Goal: Information Seeking & Learning: Learn about a topic

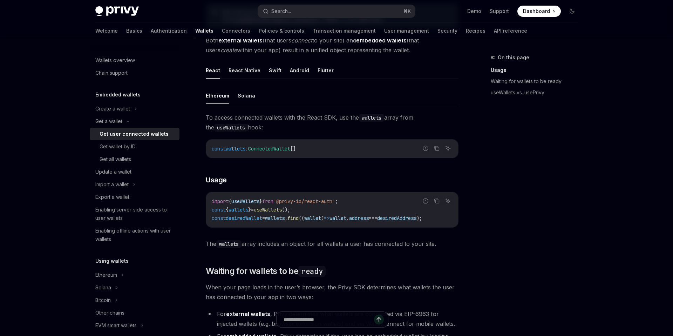
scroll to position [191, 0]
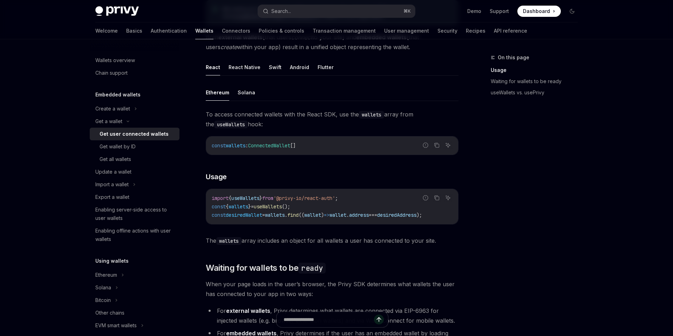
click at [250, 198] on span "useWallets" at bounding box center [245, 198] width 28 height 6
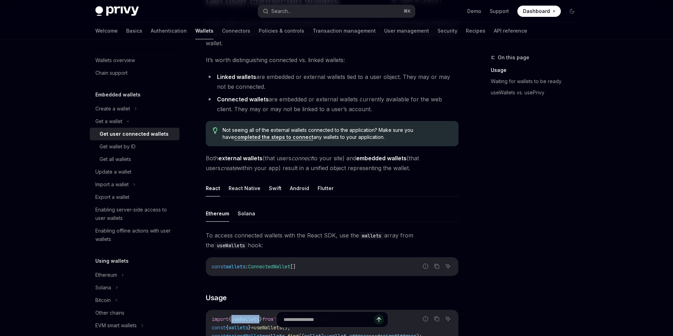
scroll to position [66, 0]
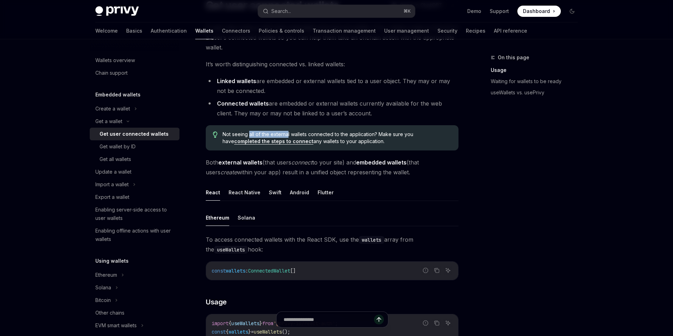
drag, startPoint x: 248, startPoint y: 132, endPoint x: 323, endPoint y: 130, distance: 74.4
click at [321, 131] on span "Not seeing all of the external wallets connected to the application? Make sure …" at bounding box center [337, 138] width 229 height 14
click at [323, 130] on div "Not seeing all of the external wallets connected to the application? Make sure …" at bounding box center [332, 137] width 253 height 25
click at [262, 94] on li "Linked wallets are embedded or external wallets tied to a user object. They may…" at bounding box center [332, 86] width 253 height 20
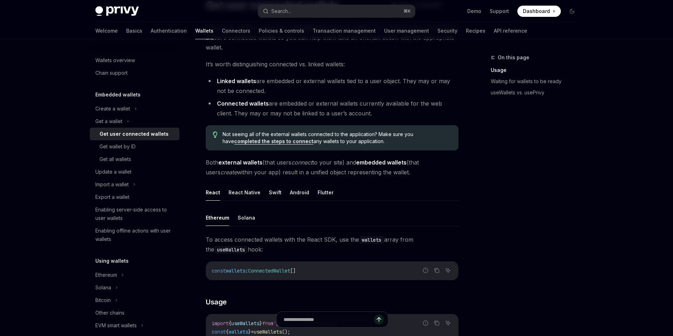
click at [251, 85] on li "Linked wallets are embedded or external wallets tied to a user object. They may…" at bounding box center [332, 86] width 253 height 20
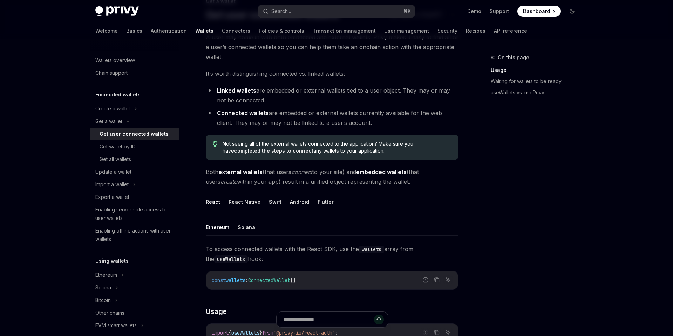
click at [251, 86] on li "Linked wallets are embedded or external wallets tied to a user object. They may…" at bounding box center [332, 96] width 253 height 20
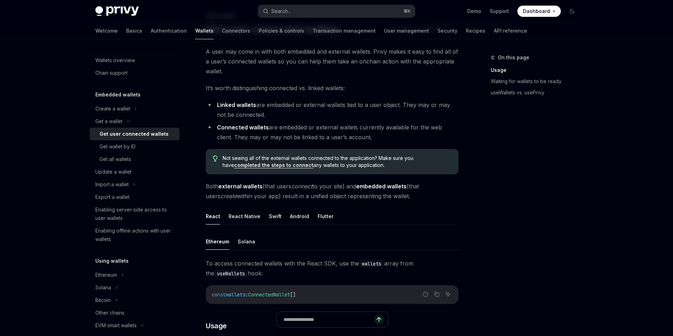
scroll to position [41, 0]
click at [219, 106] on strong "Linked wallets" at bounding box center [236, 105] width 39 height 7
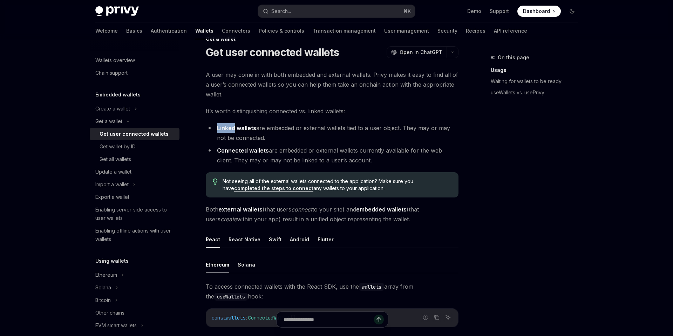
scroll to position [18, 0]
drag, startPoint x: 225, startPoint y: 112, endPoint x: 311, endPoint y: 112, distance: 85.9
click at [311, 112] on span "It’s worth distinguishing connected vs. linked wallets:" at bounding box center [332, 112] width 253 height 10
drag, startPoint x: 270, startPoint y: 158, endPoint x: 322, endPoint y: 157, distance: 52.3
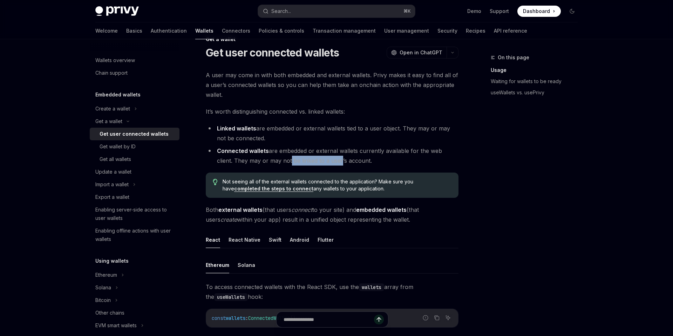
click at [322, 157] on li "Connected wallets are embedded or external wallets currently available for the …" at bounding box center [332, 156] width 253 height 20
drag, startPoint x: 360, startPoint y: 162, endPoint x: 212, endPoint y: 143, distance: 148.9
click at [212, 143] on ul "Linked wallets are embedded or external wallets tied to a user object. They may…" at bounding box center [332, 144] width 253 height 42
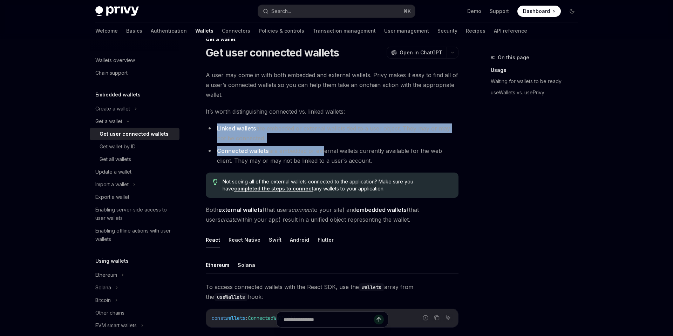
drag, startPoint x: 210, startPoint y: 132, endPoint x: 324, endPoint y: 154, distance: 116.3
click at [323, 153] on ul "Linked wallets are embedded or external wallets tied to a user object. They may…" at bounding box center [332, 144] width 253 height 42
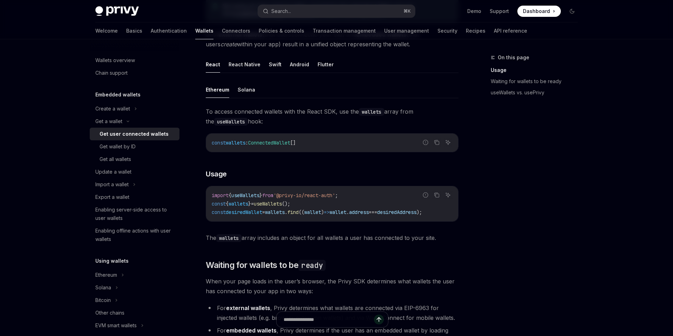
scroll to position [198, 0]
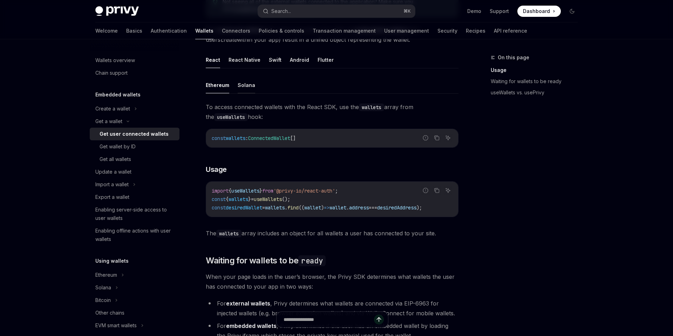
click at [242, 87] on button "Solana" at bounding box center [247, 85] width 18 height 16
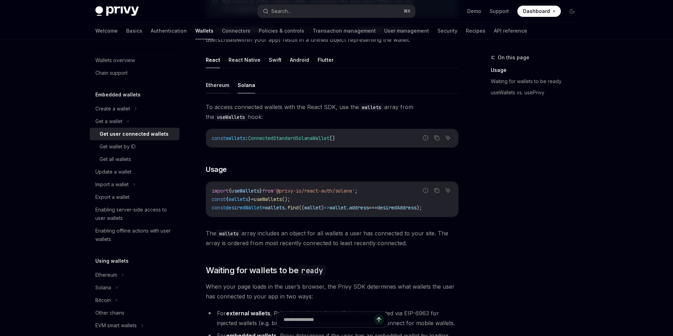
click at [213, 86] on button "Ethereum" at bounding box center [217, 85] width 23 height 16
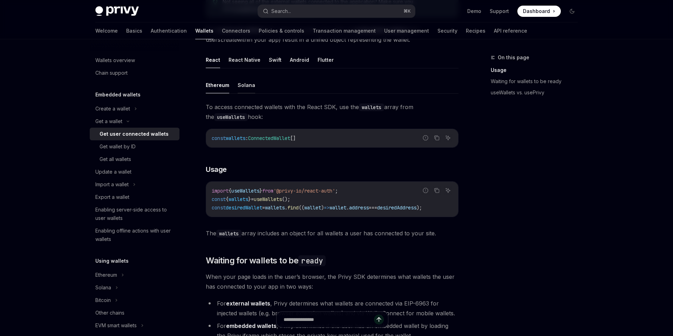
click at [245, 86] on button "Solana" at bounding box center [247, 85] width 18 height 16
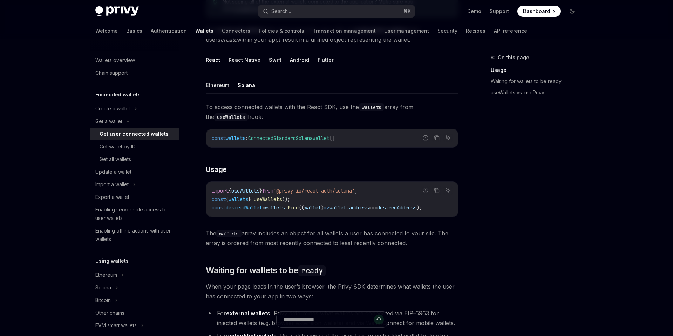
click at [218, 86] on button "Ethereum" at bounding box center [217, 85] width 23 height 16
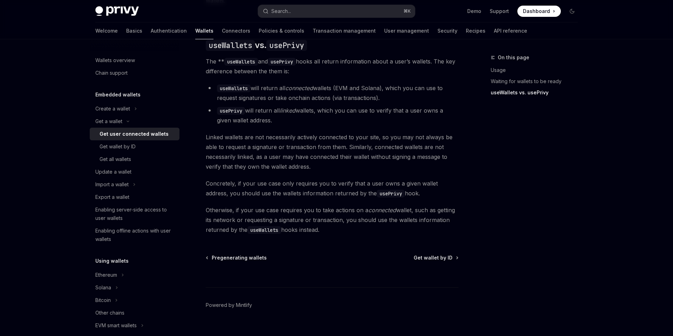
scroll to position [597, 0]
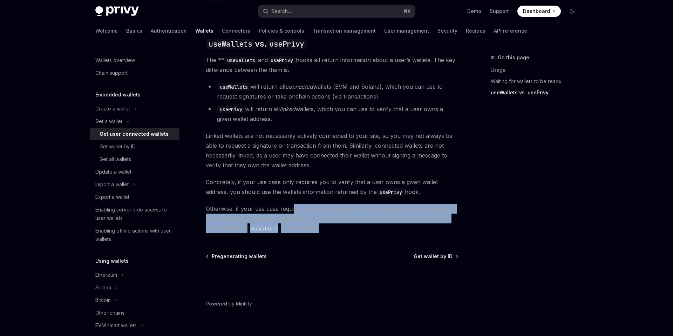
drag, startPoint x: 293, startPoint y: 201, endPoint x: 331, endPoint y: 221, distance: 42.8
click at [331, 221] on span "Otherwise, if your use case requires you to take actions on a connected wallet,…" at bounding box center [332, 218] width 253 height 29
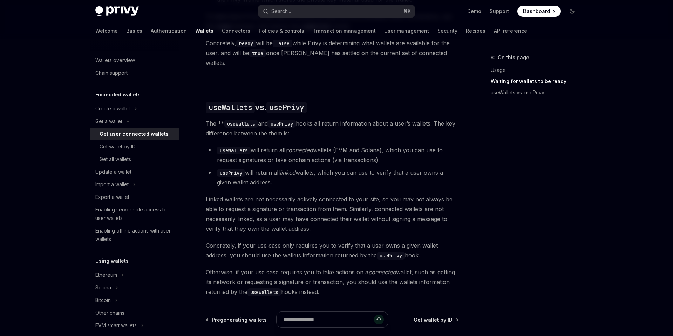
scroll to position [533, 0]
type textarea "*"
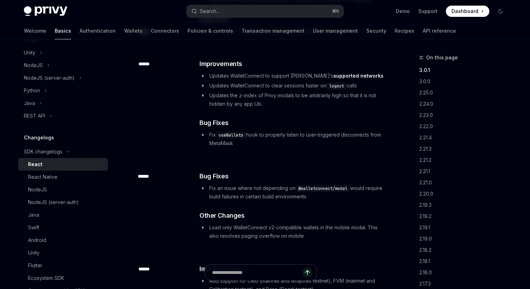
scroll to position [116, 0]
